Goal: Check status

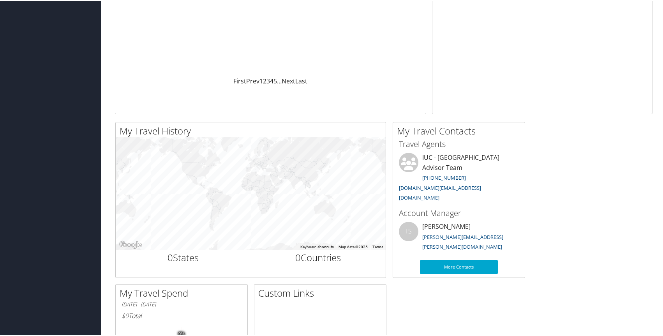
scroll to position [13, 0]
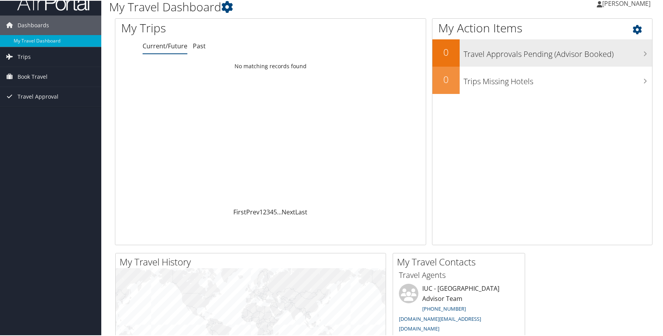
click at [530, 52] on h3 "Travel Approvals Pending (Advisor Booked)" at bounding box center [557, 51] width 189 height 15
